Goal: Task Accomplishment & Management: Use online tool/utility

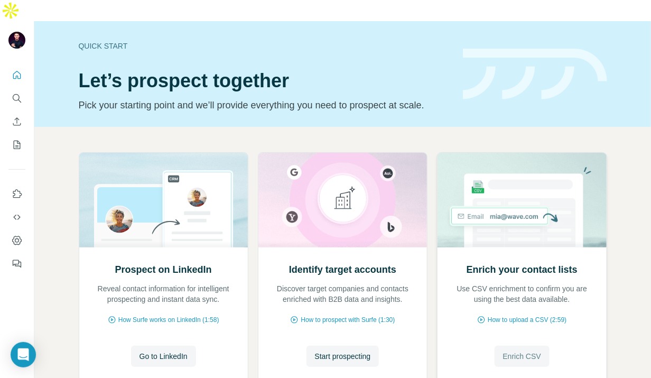
click at [519, 346] on button "Enrich CSV" at bounding box center [522, 356] width 55 height 21
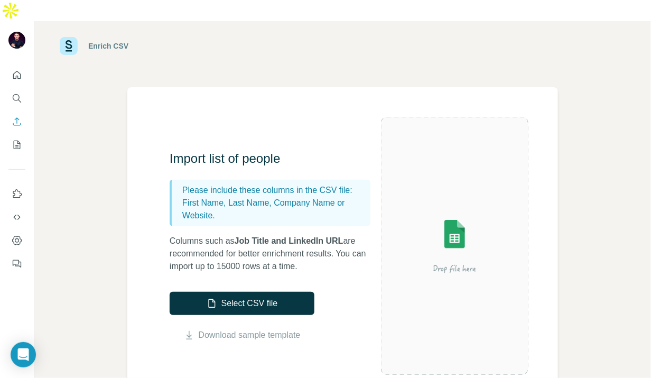
scroll to position [17, 0]
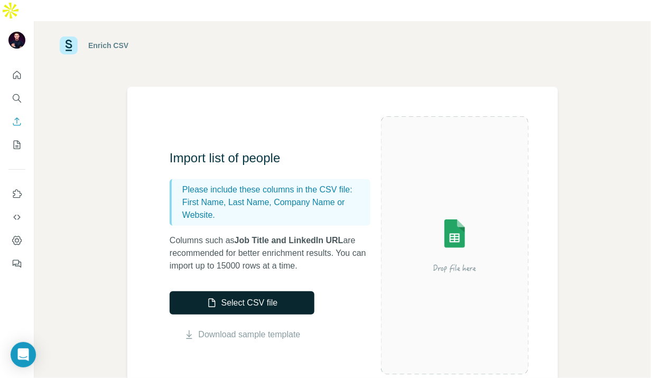
click at [275, 291] on button "Select CSV file" at bounding box center [242, 302] width 145 height 23
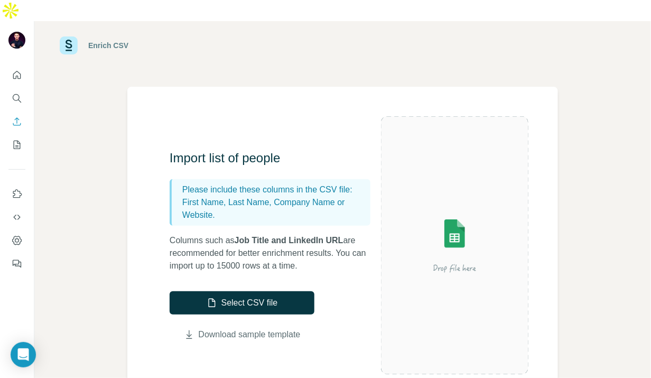
click at [237, 328] on link "Download sample template" at bounding box center [250, 334] width 102 height 13
